Goal: Task Accomplishment & Management: Manage account settings

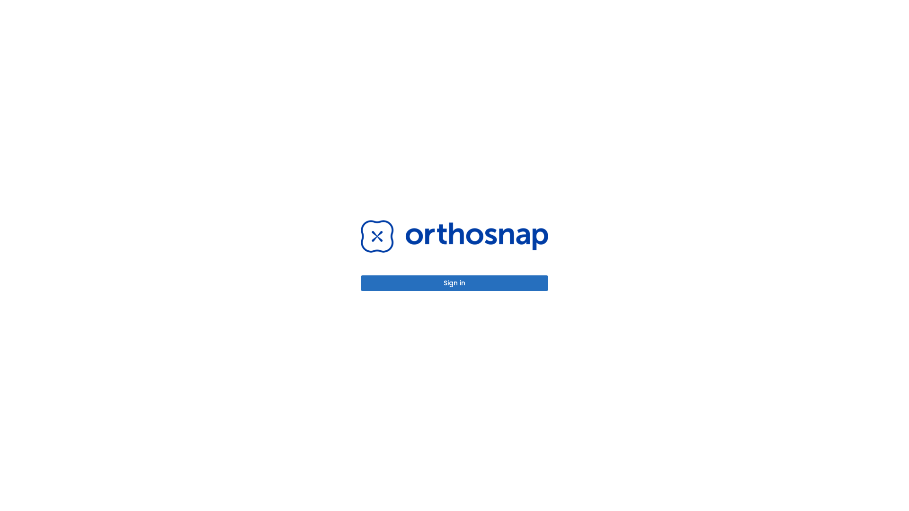
click at [455, 283] on button "Sign in" at bounding box center [455, 284] width 188 height 16
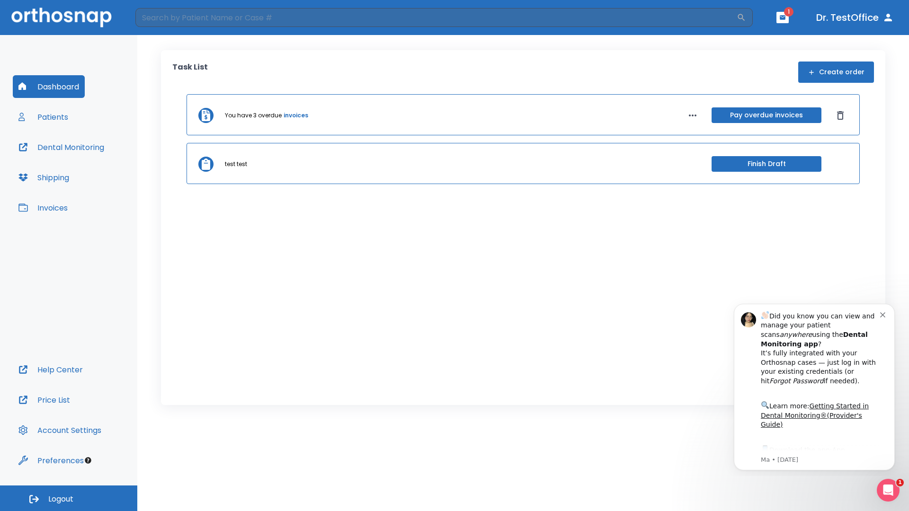
click at [69, 499] on span "Logout" at bounding box center [60, 499] width 25 height 10
